Goal: Complete application form: Complete application form

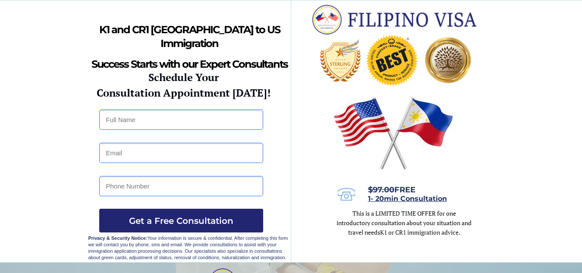
click at [148, 122] on input "text" at bounding box center [181, 120] width 164 height 20
type input "[PERSON_NAME]"
type input "[EMAIL_ADDRESS][DOMAIN_NAME]"
drag, startPoint x: 131, startPoint y: 188, endPoint x: 0, endPoint y: 187, distance: 130.8
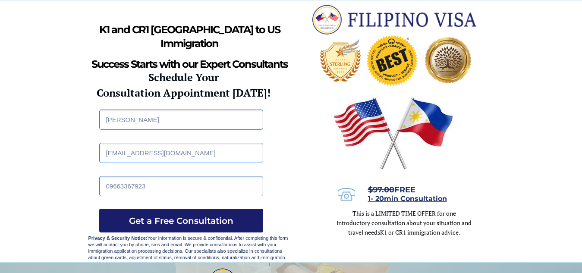
type input "09663367923"
click at [181, 222] on span "Get a Free Consultation" at bounding box center [181, 221] width 164 height 10
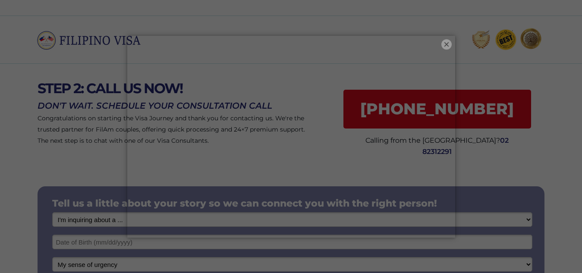
click at [448, 43] on button "×" at bounding box center [447, 44] width 10 height 10
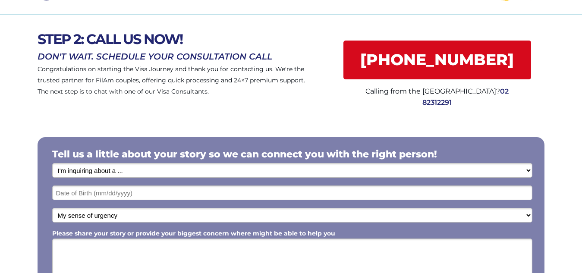
scroll to position [86, 0]
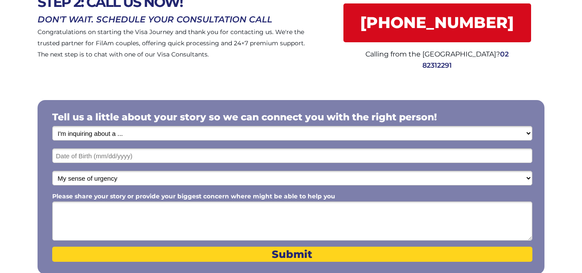
click at [197, 123] on div at bounding box center [291, 187] width 507 height 174
click at [196, 130] on select "I'm inquiring about a ... I don't know or other services Retirement Visa for Th…" at bounding box center [292, 133] width 480 height 15
click at [0, 121] on div at bounding box center [291, 186] width 582 height 214
click at [189, 207] on textarea "Please share your story or provide your biggest concern where might be able to …" at bounding box center [292, 221] width 480 height 39
